Goal: Information Seeking & Learning: Learn about a topic

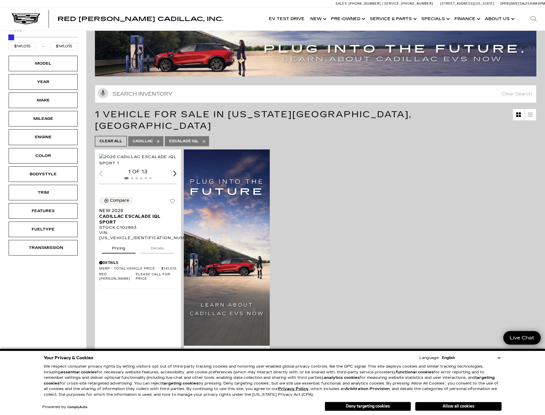
scroll to position [29, 0]
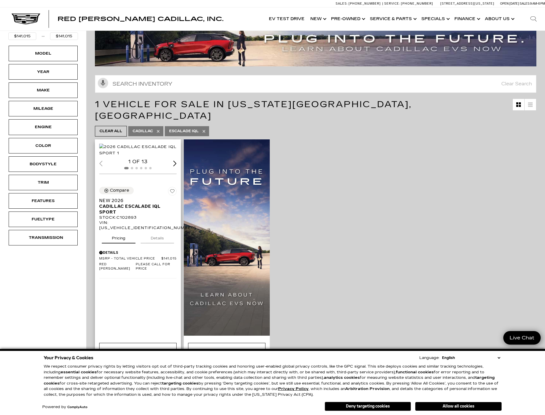
click at [175, 166] on div "Next slide" at bounding box center [174, 163] width 3 height 5
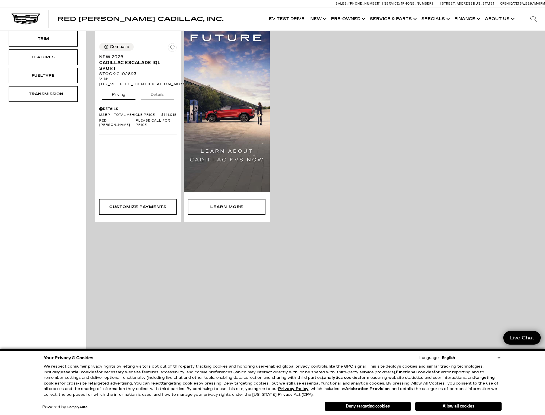
scroll to position [58, 0]
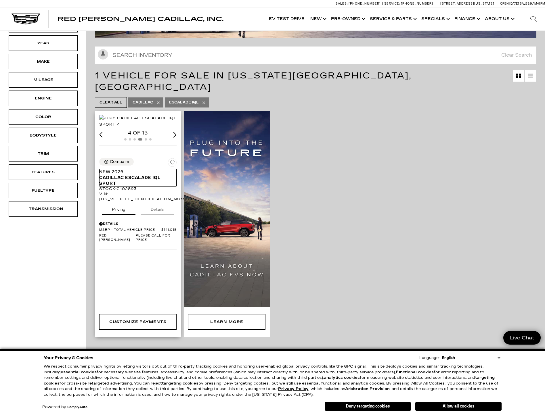
click at [141, 186] on span "Cadillac ESCALADE IQL Sport" at bounding box center [135, 181] width 73 height 12
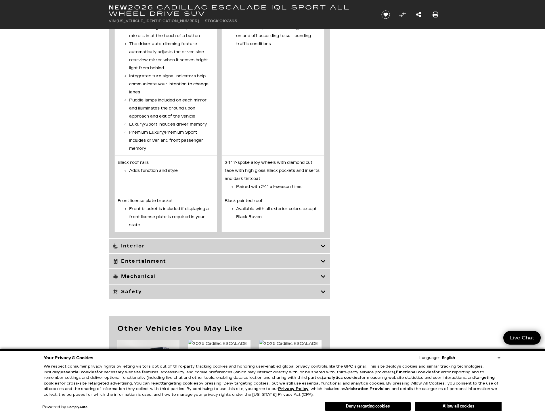
scroll to position [2416, 0]
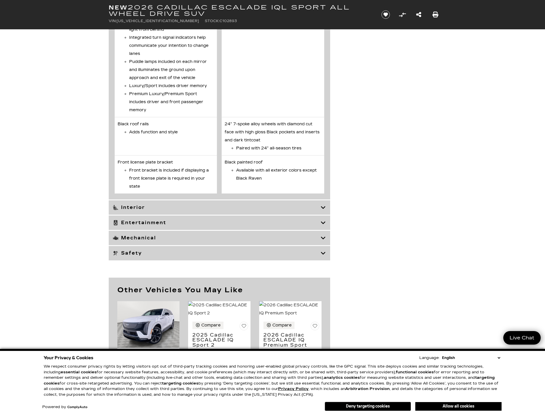
click at [138, 241] on h3 "Mechanical" at bounding box center [217, 238] width 208 height 6
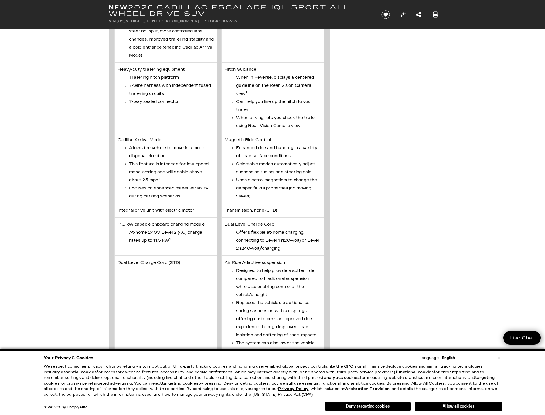
scroll to position [1841, 0]
